Goal: Task Accomplishment & Management: Manage account settings

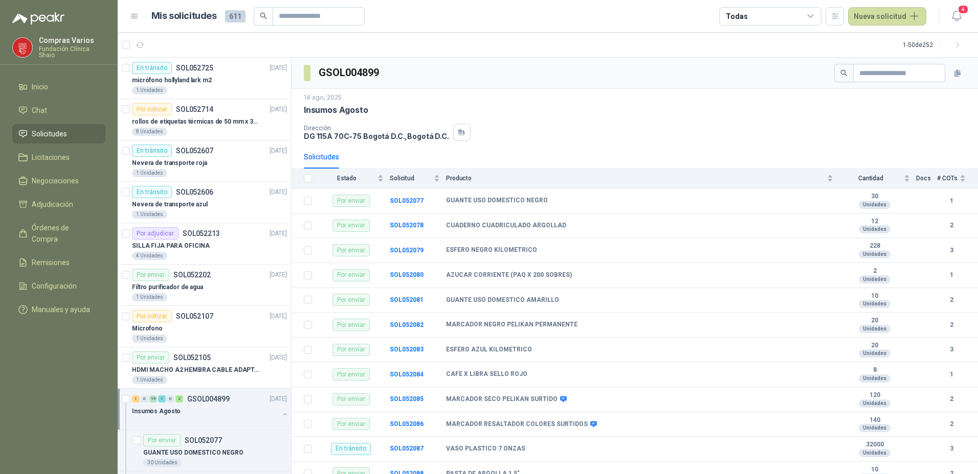
scroll to position [102, 0]
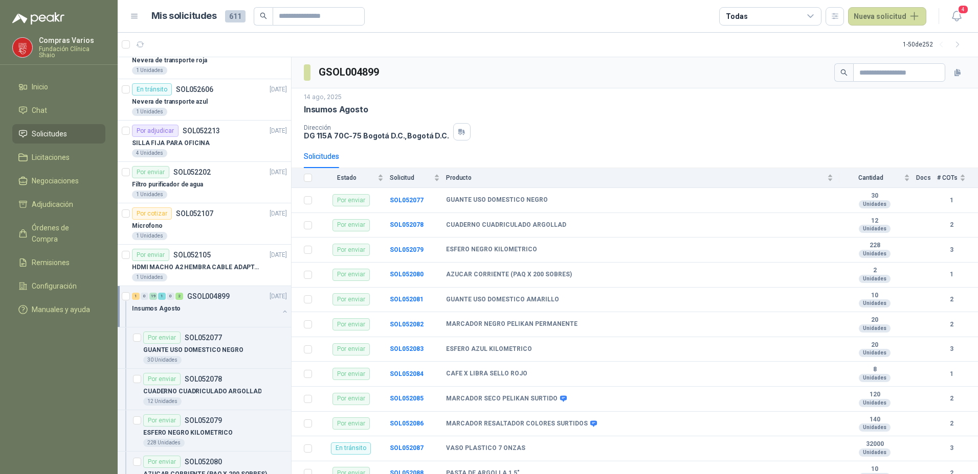
click at [31, 379] on menu "Compras Varios Fundación Clínica Shaio Inicio Chat Solicitudes Licitaciones Neg…" at bounding box center [59, 237] width 118 height 474
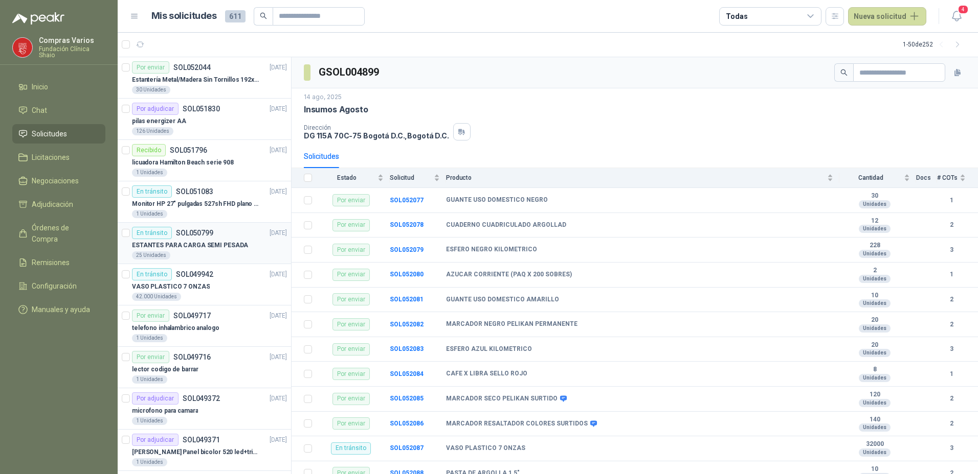
scroll to position [1329, 0]
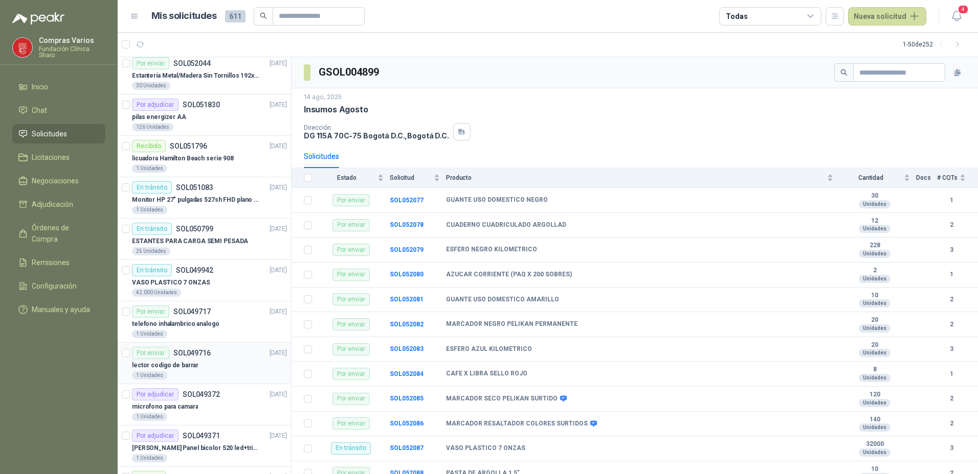
click at [189, 366] on p "lector codigo de barrar" at bounding box center [165, 366] width 66 height 10
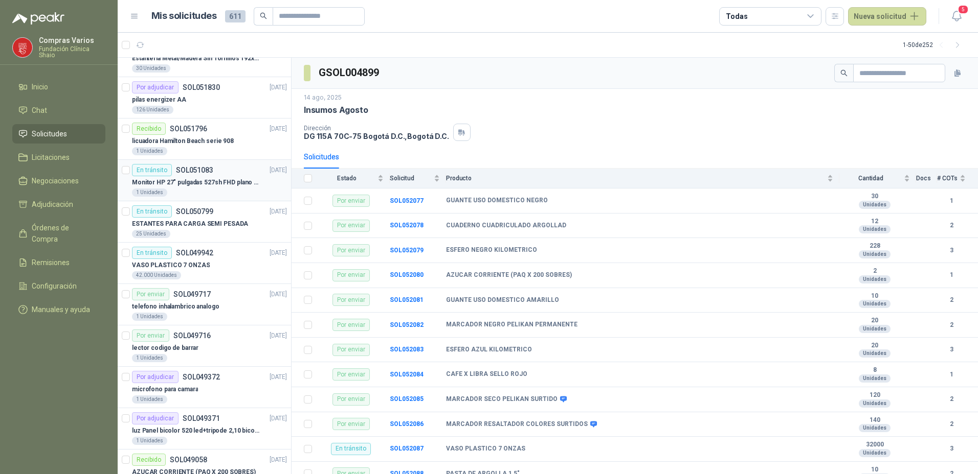
scroll to position [562, 0]
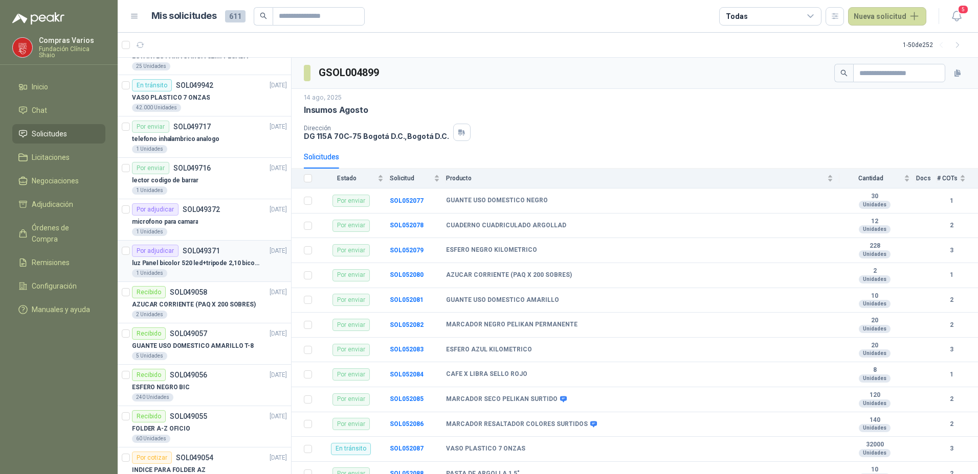
click at [183, 256] on div "Por adjudicar SOL049371" at bounding box center [176, 251] width 88 height 12
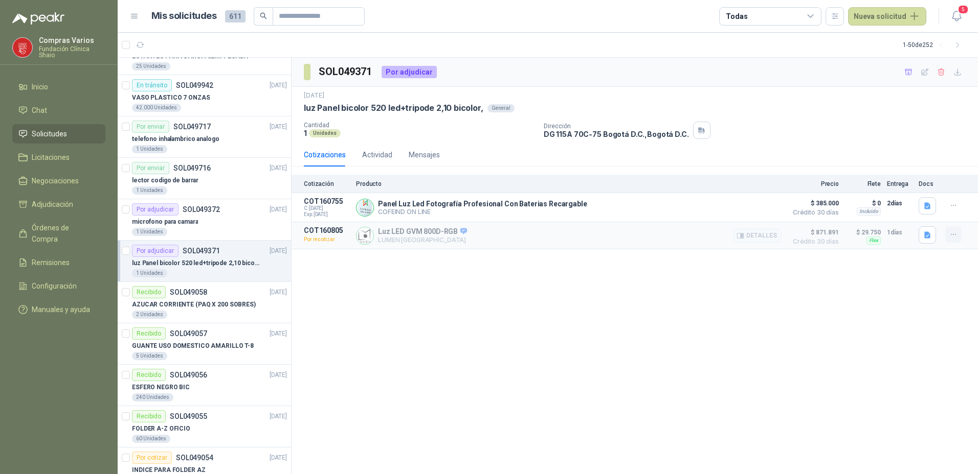
click at [950, 237] on icon "button" at bounding box center [953, 235] width 9 height 9
drag, startPoint x: 879, startPoint y: 274, endPoint x: 871, endPoint y: 278, distance: 8.5
click at [871, 278] on div "SOL049371 Por adjudicar 23 jul, 2025 luz Panel bicolor 520 led+tripode 2,10 bic…" at bounding box center [634, 266] width 686 height 417
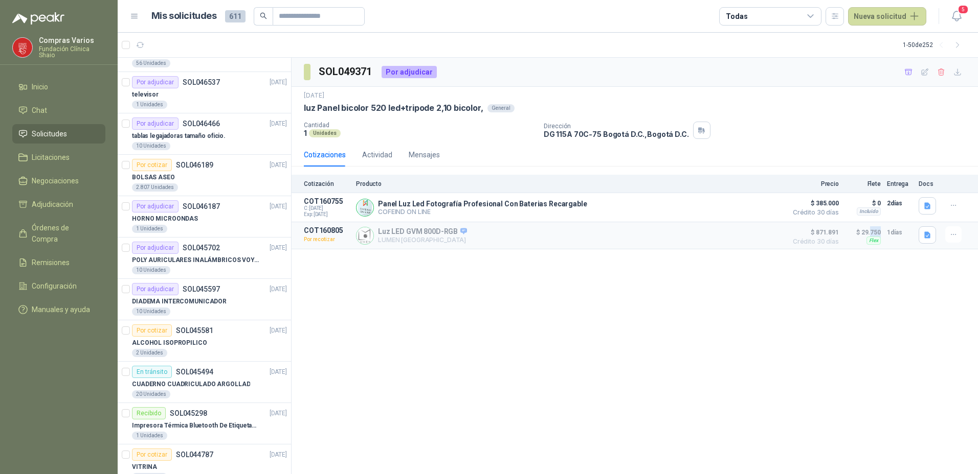
scroll to position [1565, 0]
